Goal: Information Seeking & Learning: Learn about a topic

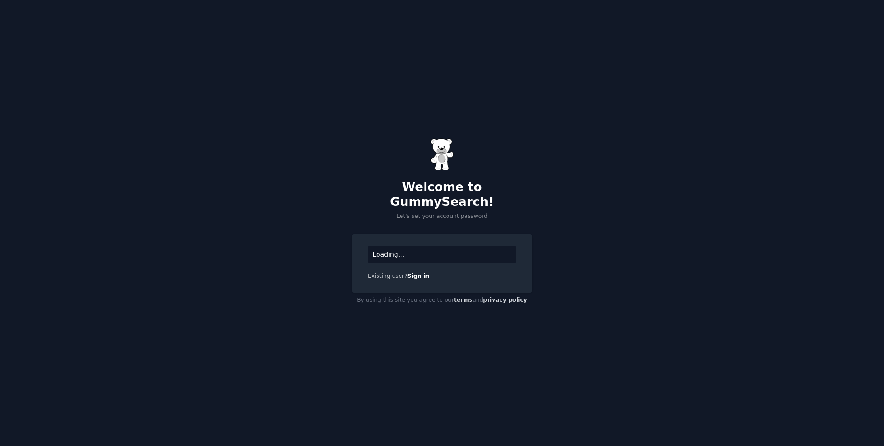
click at [432, 236] on div "Loading... Existing user? Sign in" at bounding box center [442, 263] width 181 height 60
click at [416, 246] on div "Loading..." at bounding box center [442, 254] width 148 height 16
click at [397, 248] on div "Loading..." at bounding box center [442, 254] width 148 height 16
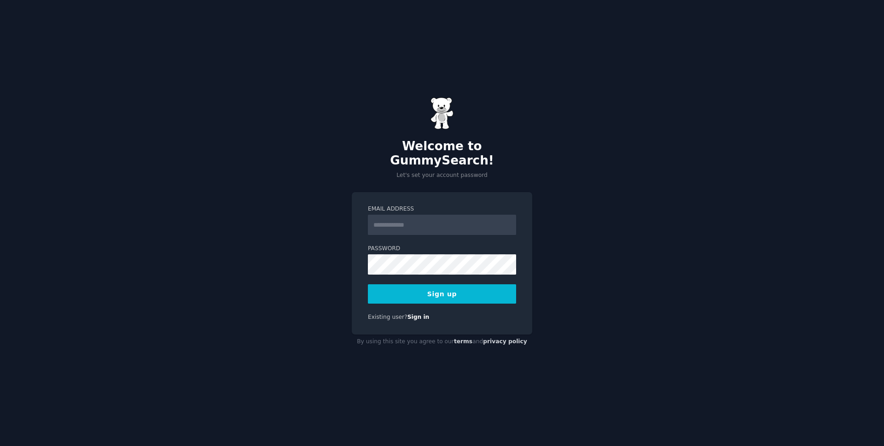
type input "**********"
click at [455, 292] on button "Sign up" at bounding box center [442, 293] width 148 height 19
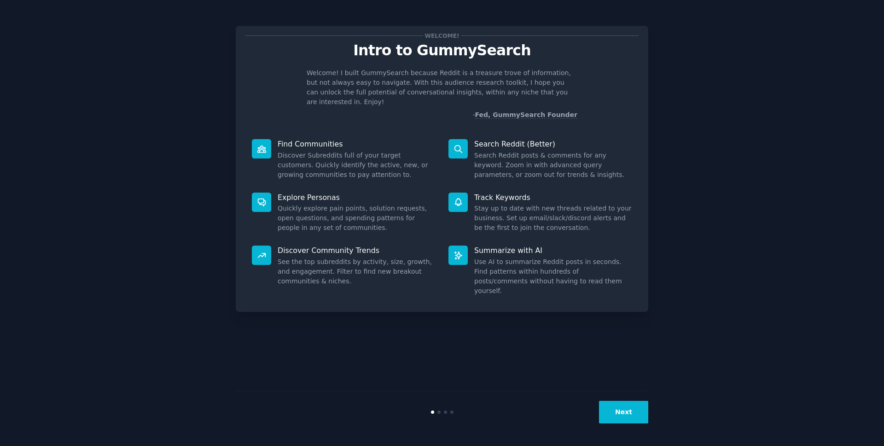
click at [626, 417] on button "Next" at bounding box center [623, 412] width 49 height 23
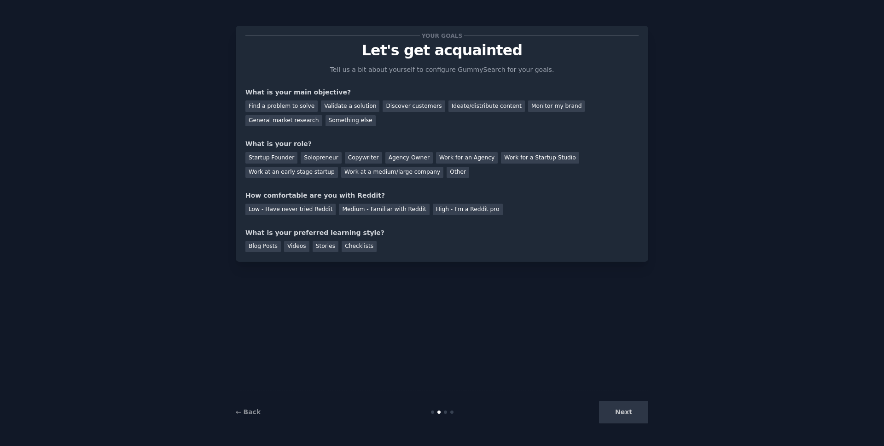
click at [635, 418] on div "Next" at bounding box center [580, 412] width 138 height 23
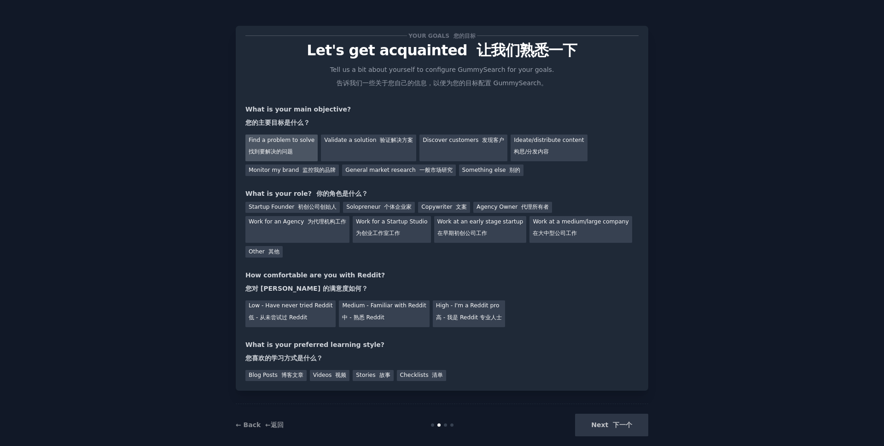
click at [290, 145] on div "Find a problem to solve 找到要解决的问题" at bounding box center [281, 147] width 72 height 27
click at [383, 211] on div "Solopreneur 个体企业家" at bounding box center [379, 208] width 72 height 12
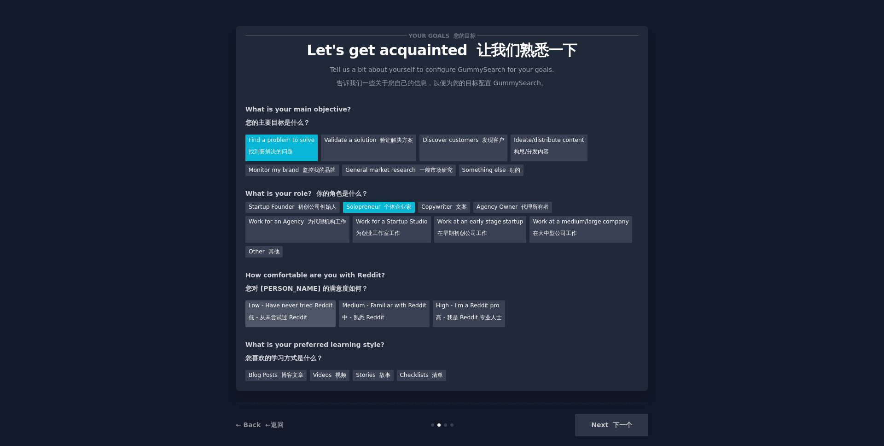
click at [307, 313] on div "Low - Have never tried Reddit 低 - 从未尝试过 Reddit" at bounding box center [290, 313] width 90 height 27
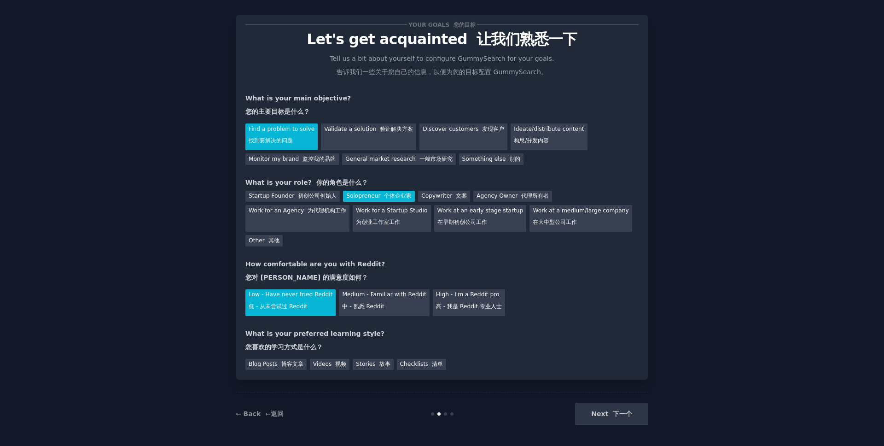
scroll to position [13, 0]
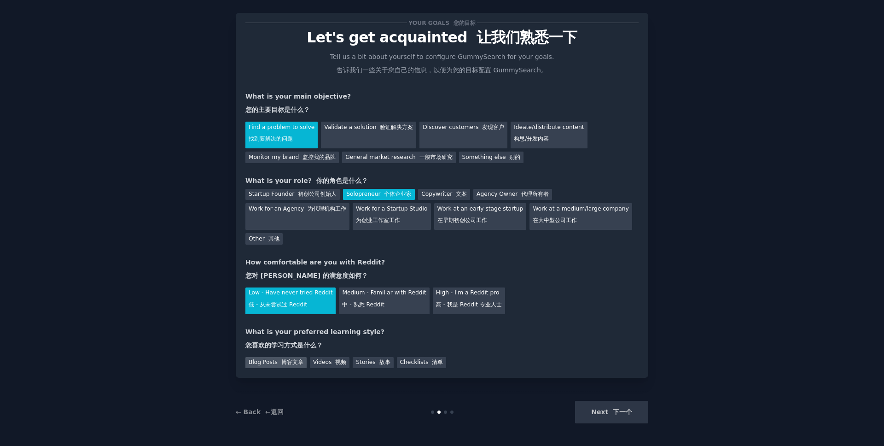
click at [291, 362] on font "博客文章" at bounding box center [292, 362] width 22 height 6
click at [618, 414] on font "下一个" at bounding box center [622, 411] width 19 height 7
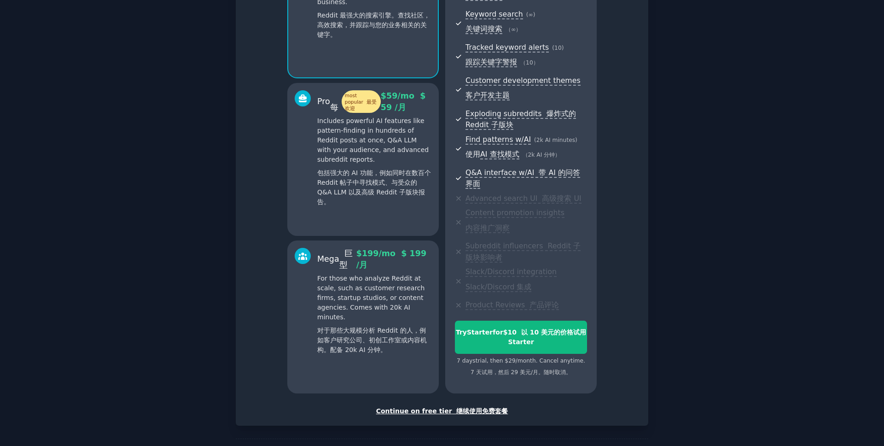
scroll to position [216, 0]
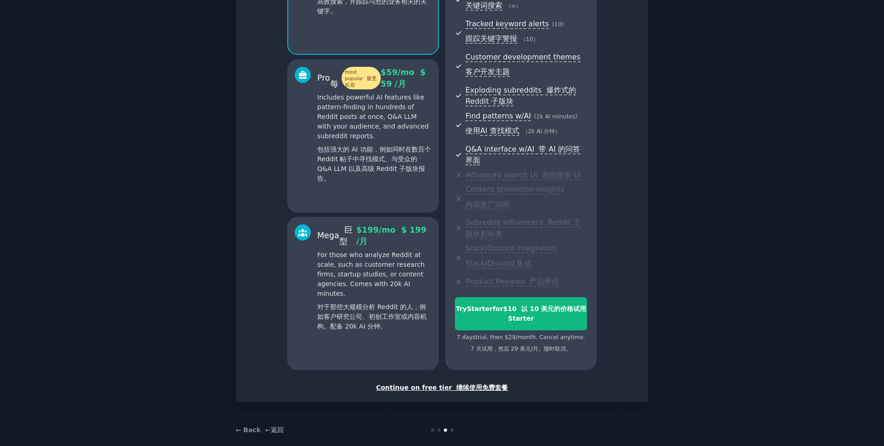
click at [456, 384] on font "继续使用免费套餐" at bounding box center [482, 387] width 52 height 7
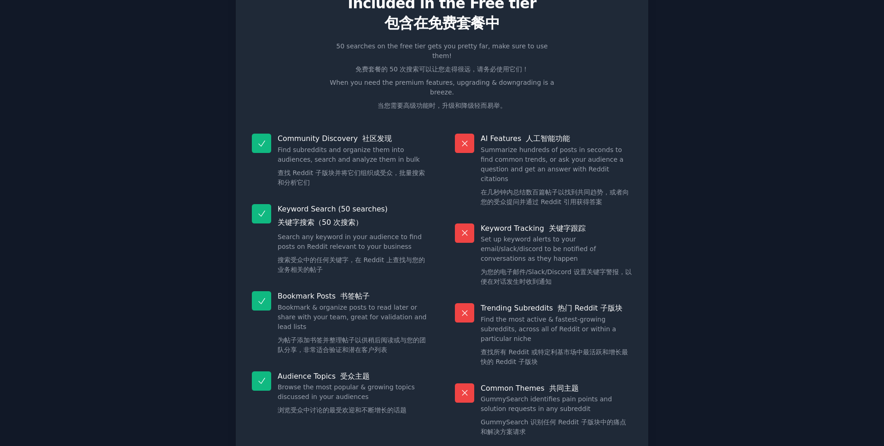
scroll to position [77, 0]
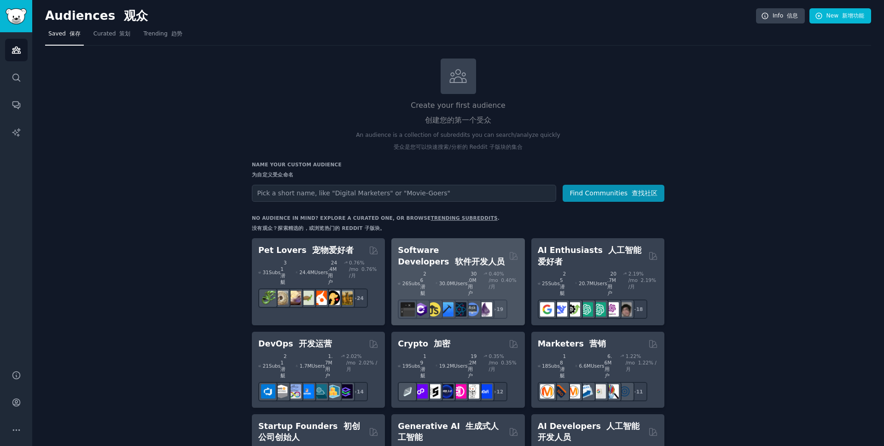
click at [465, 267] on div "26 Sub s 26 潜艇 30.0M Users 30.0M 用户 0.40 % /mo 0.40% /月 + 19" at bounding box center [458, 293] width 120 height 52
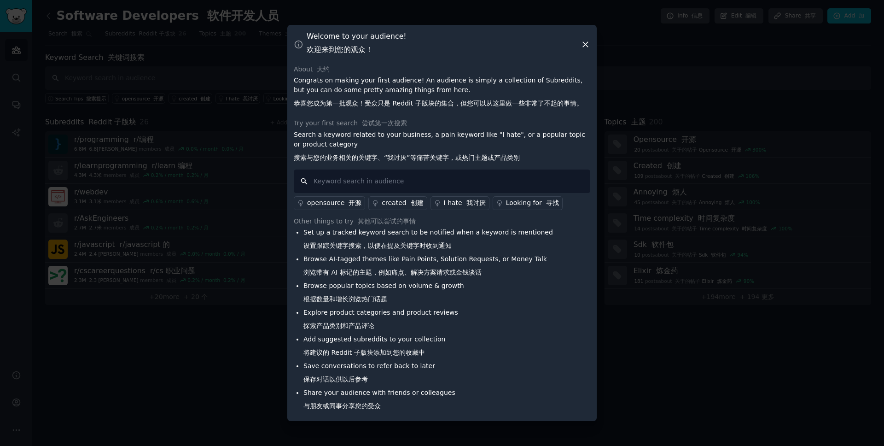
click at [347, 184] on input "text" at bounding box center [442, 180] width 297 height 23
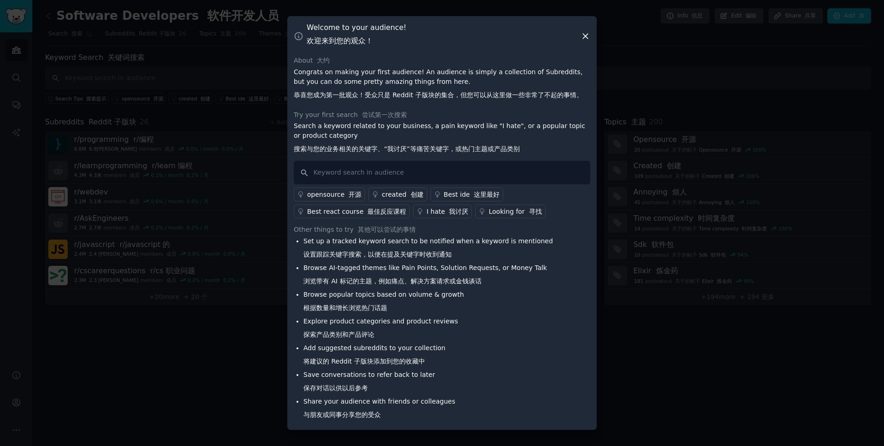
click at [449, 213] on font "我讨厌" at bounding box center [458, 211] width 19 height 7
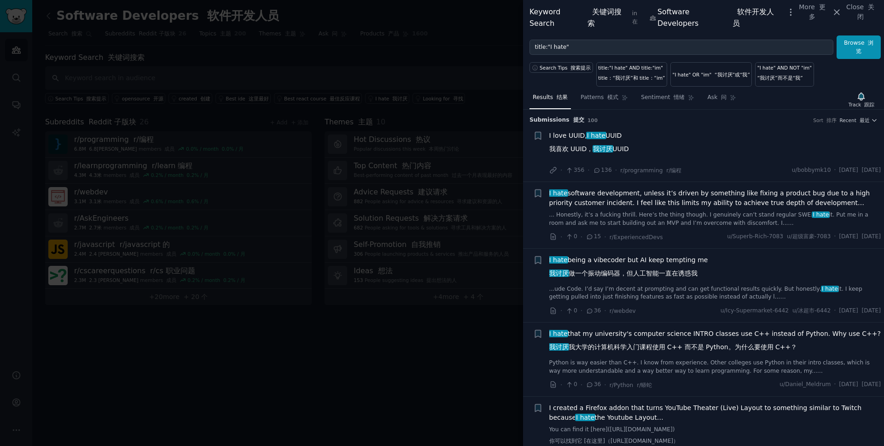
click at [690, 191] on span "I hate software development, unless it’s driven by something like fixing a prod…" at bounding box center [715, 197] width 332 height 19
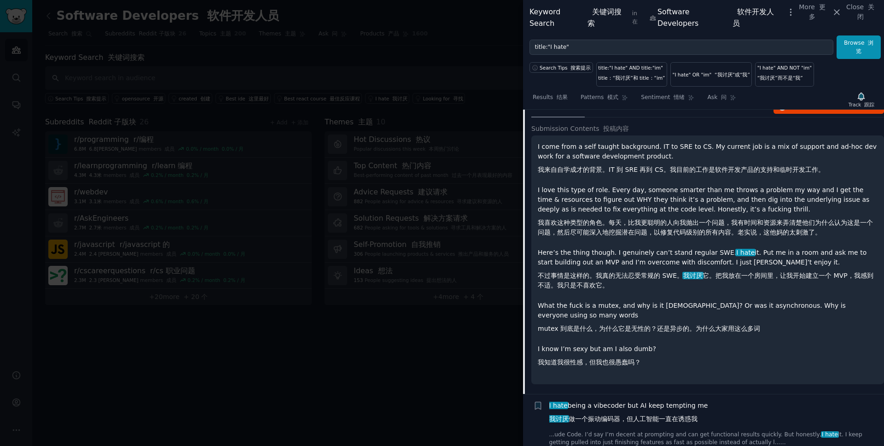
scroll to position [285, 0]
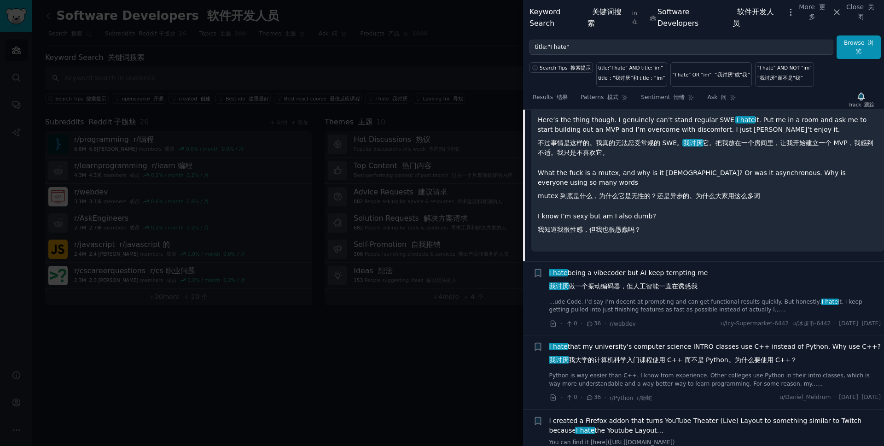
click at [425, 340] on div at bounding box center [442, 223] width 884 height 446
